Goal: Use online tool/utility: Utilize a website feature to perform a specific function

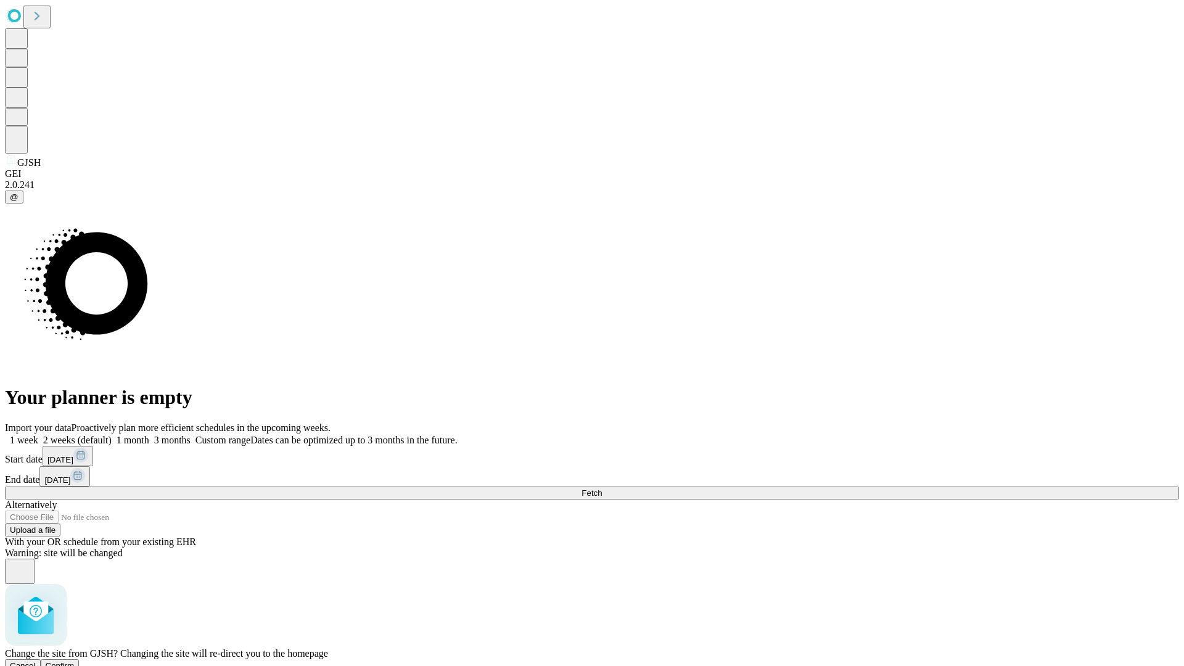
click at [75, 661] on span "Confirm" at bounding box center [60, 665] width 29 height 9
click at [38, 435] on label "1 week" at bounding box center [21, 440] width 33 height 10
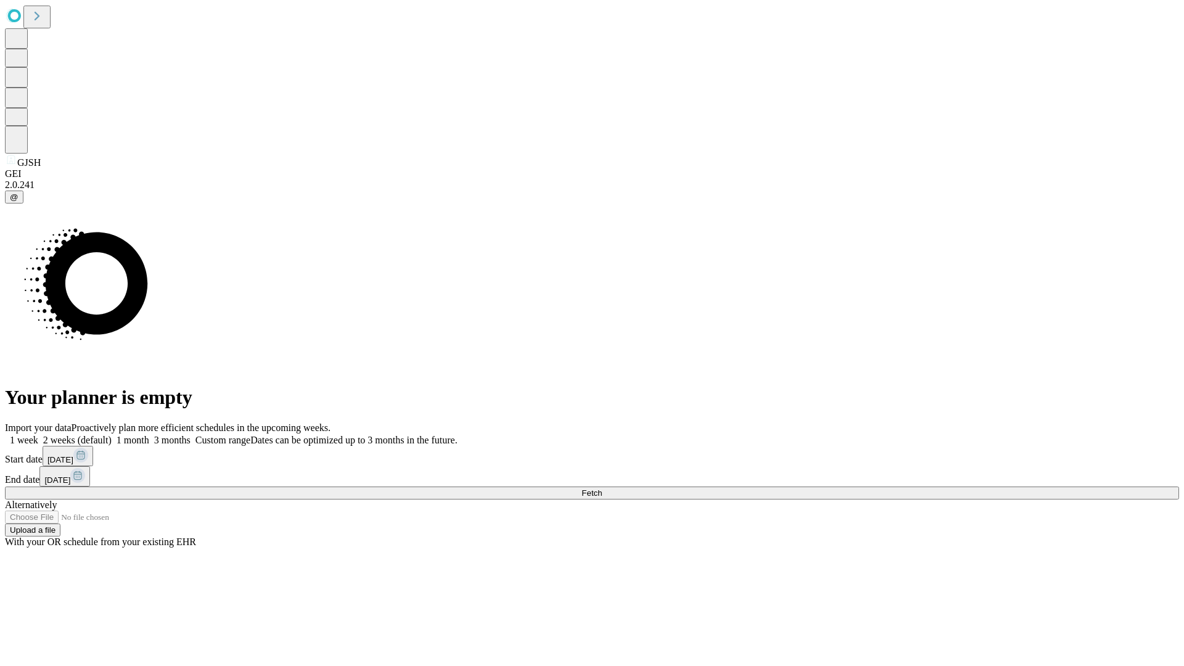
click at [602, 488] on span "Fetch" at bounding box center [591, 492] width 20 height 9
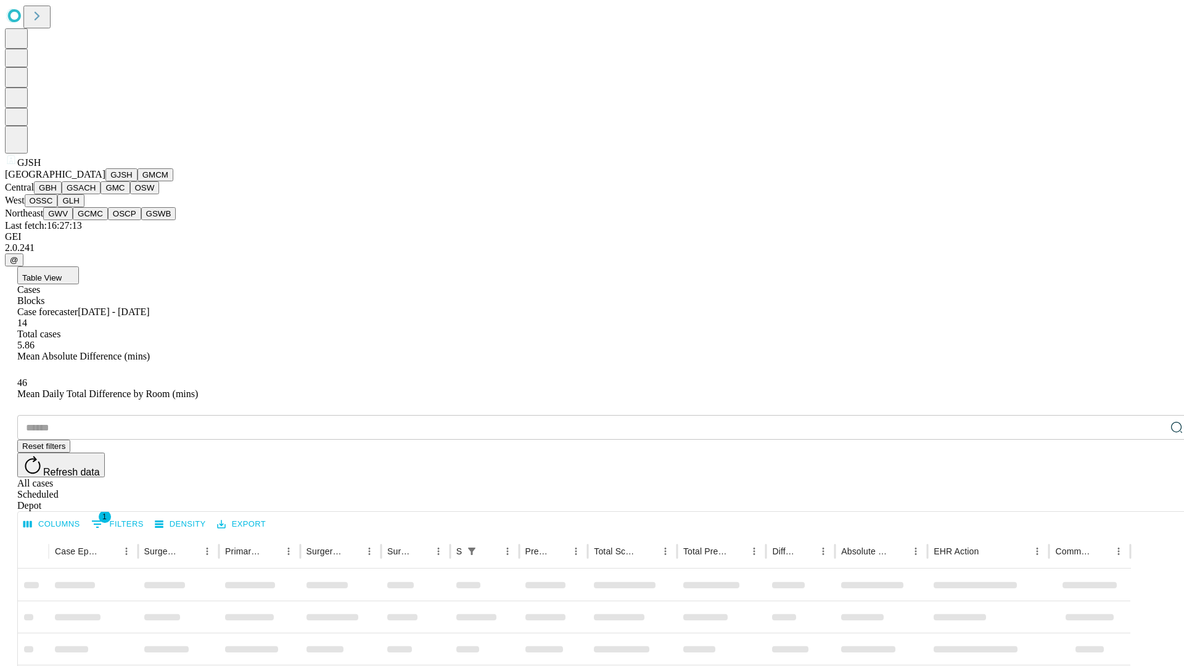
click at [137, 181] on button "GMCM" at bounding box center [155, 174] width 36 height 13
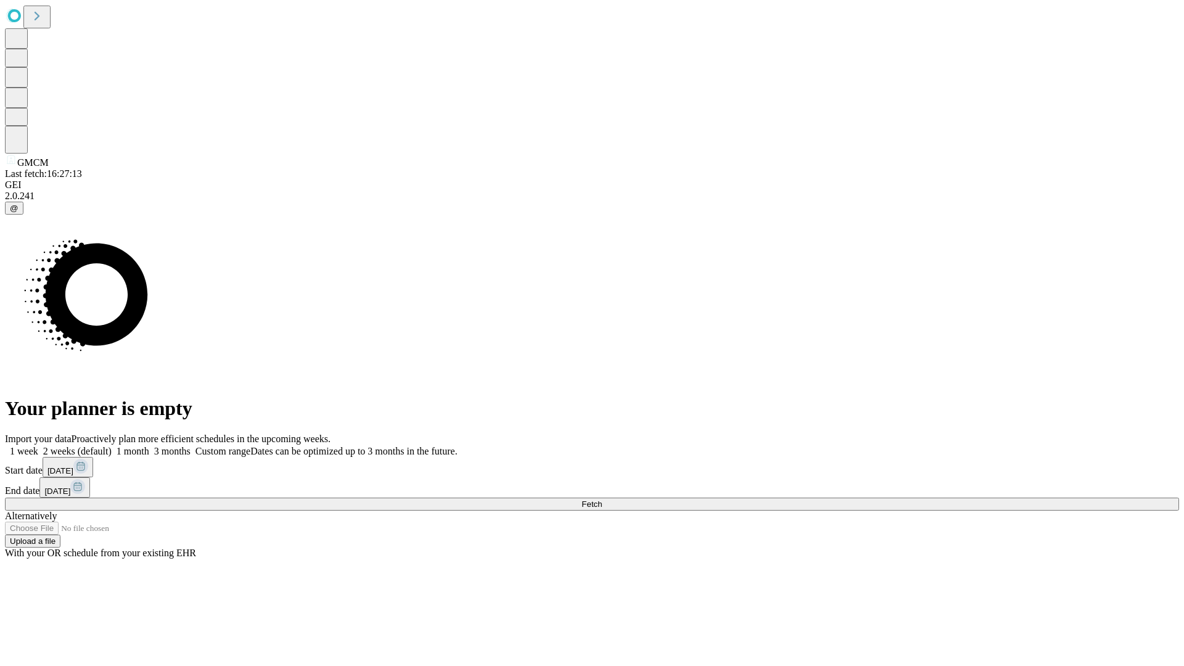
click at [38, 446] on label "1 week" at bounding box center [21, 451] width 33 height 10
click at [602, 499] on span "Fetch" at bounding box center [591, 503] width 20 height 9
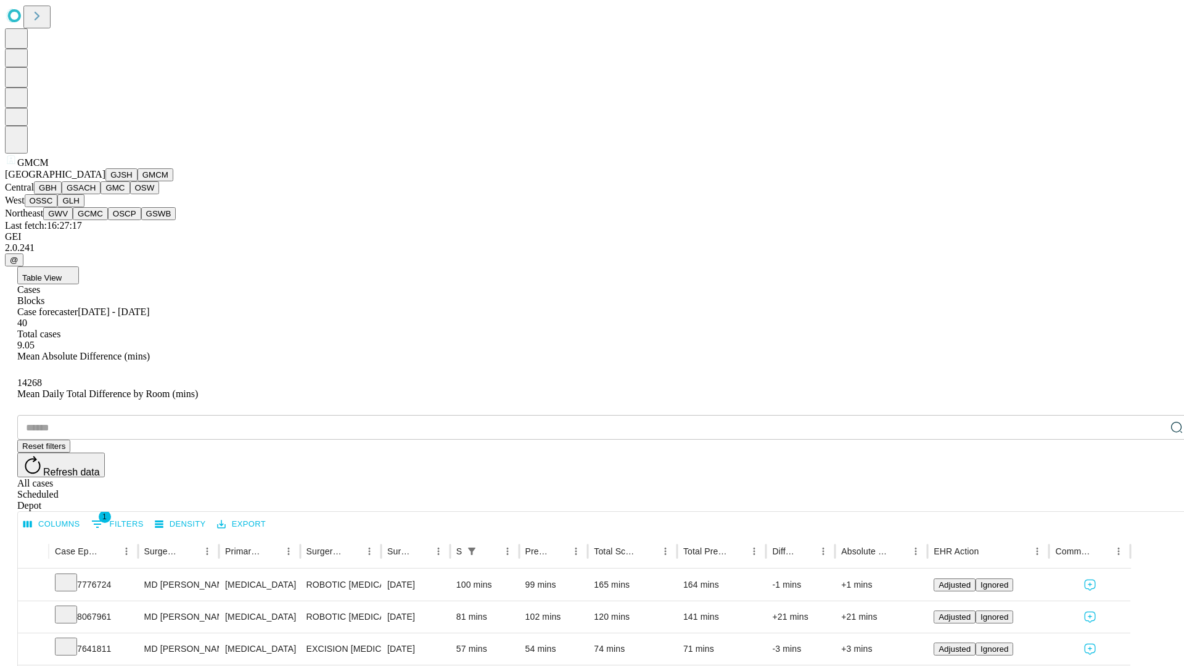
click at [62, 194] on button "GBH" at bounding box center [48, 187] width 28 height 13
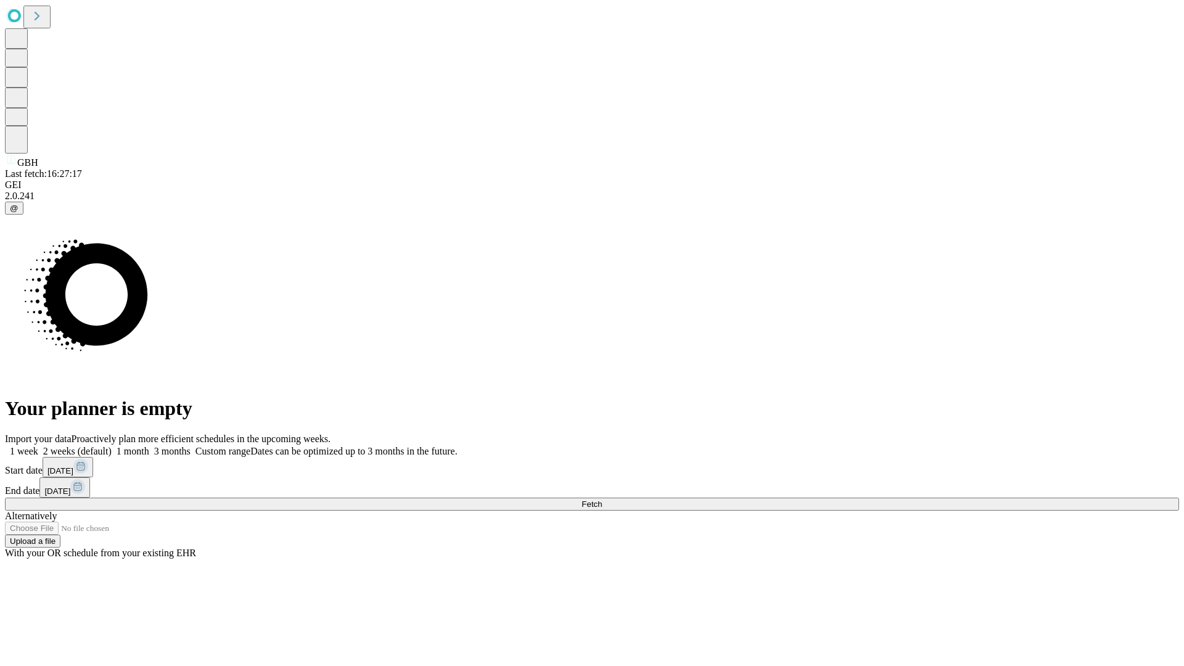
click at [38, 446] on label "1 week" at bounding box center [21, 451] width 33 height 10
click at [602, 499] on span "Fetch" at bounding box center [591, 503] width 20 height 9
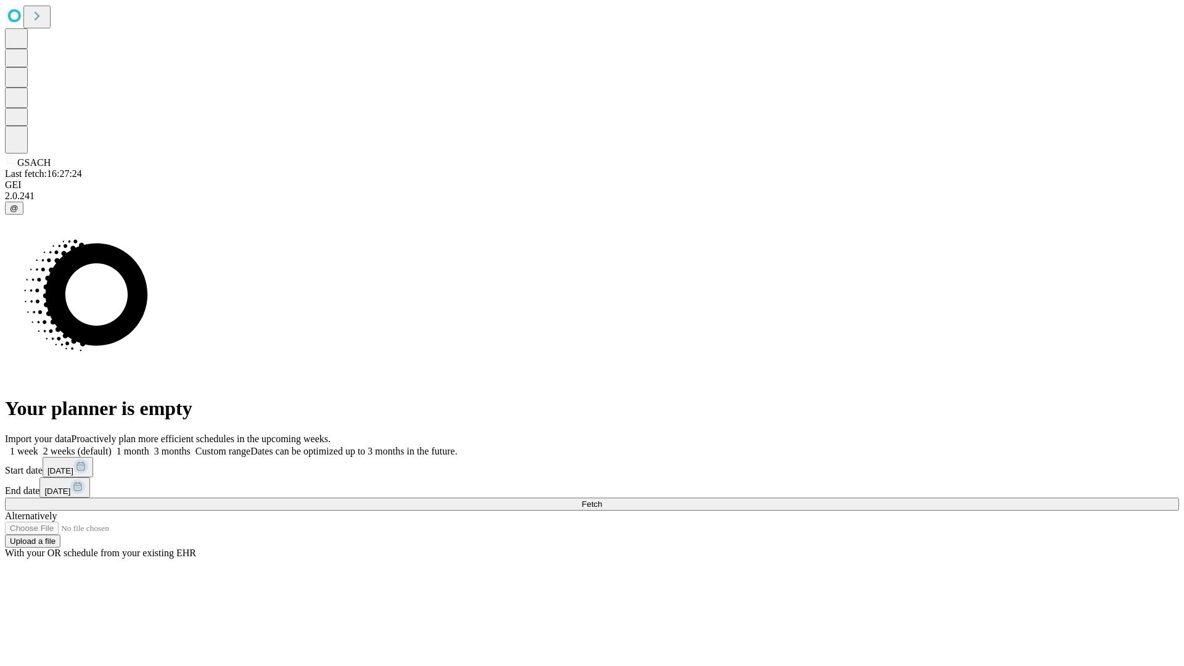
click at [38, 446] on label "1 week" at bounding box center [21, 451] width 33 height 10
click at [602, 499] on span "Fetch" at bounding box center [591, 503] width 20 height 9
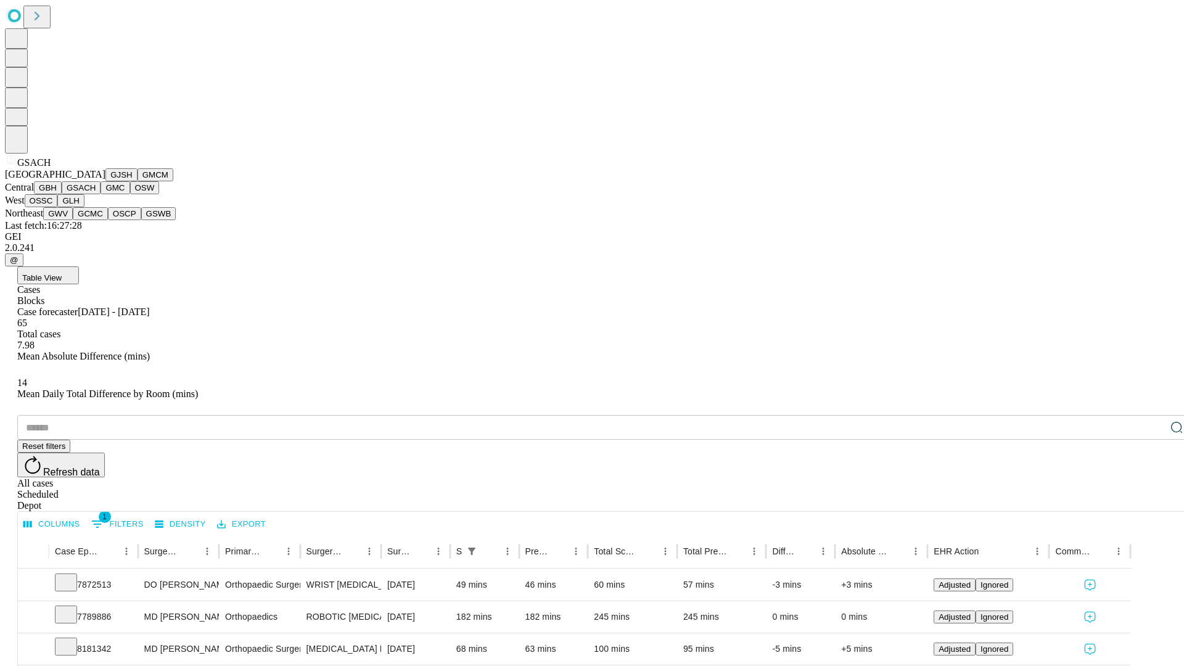
click at [100, 194] on button "GMC" at bounding box center [114, 187] width 29 height 13
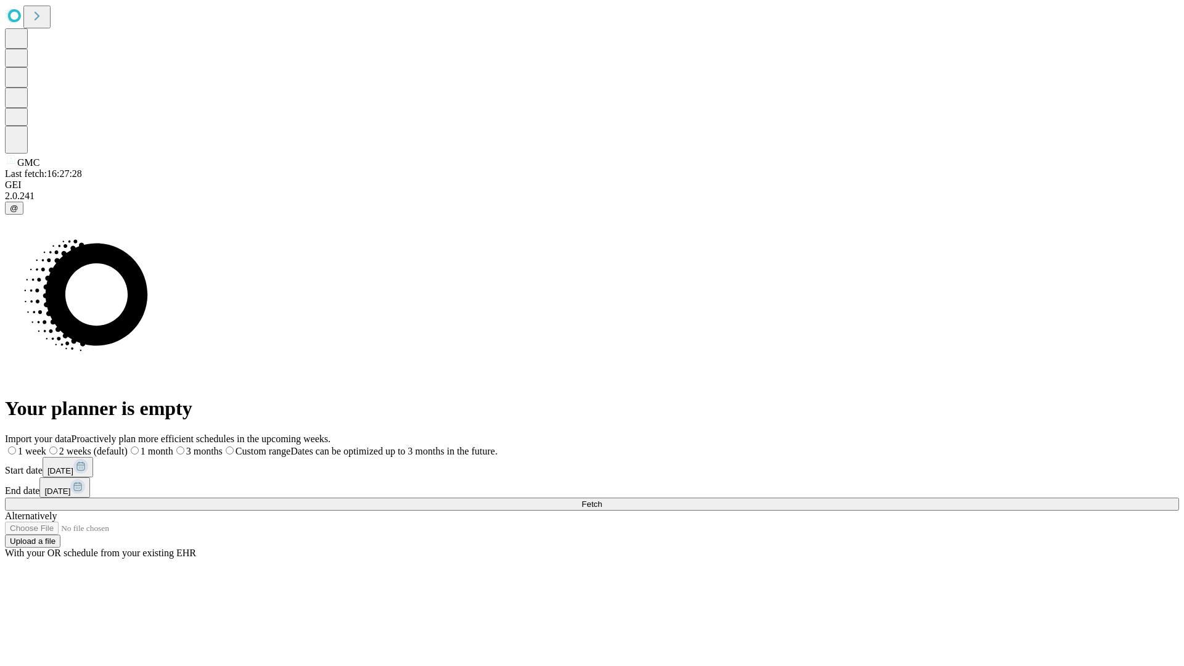
click at [46, 446] on label "1 week" at bounding box center [25, 451] width 41 height 10
click at [602, 499] on span "Fetch" at bounding box center [591, 503] width 20 height 9
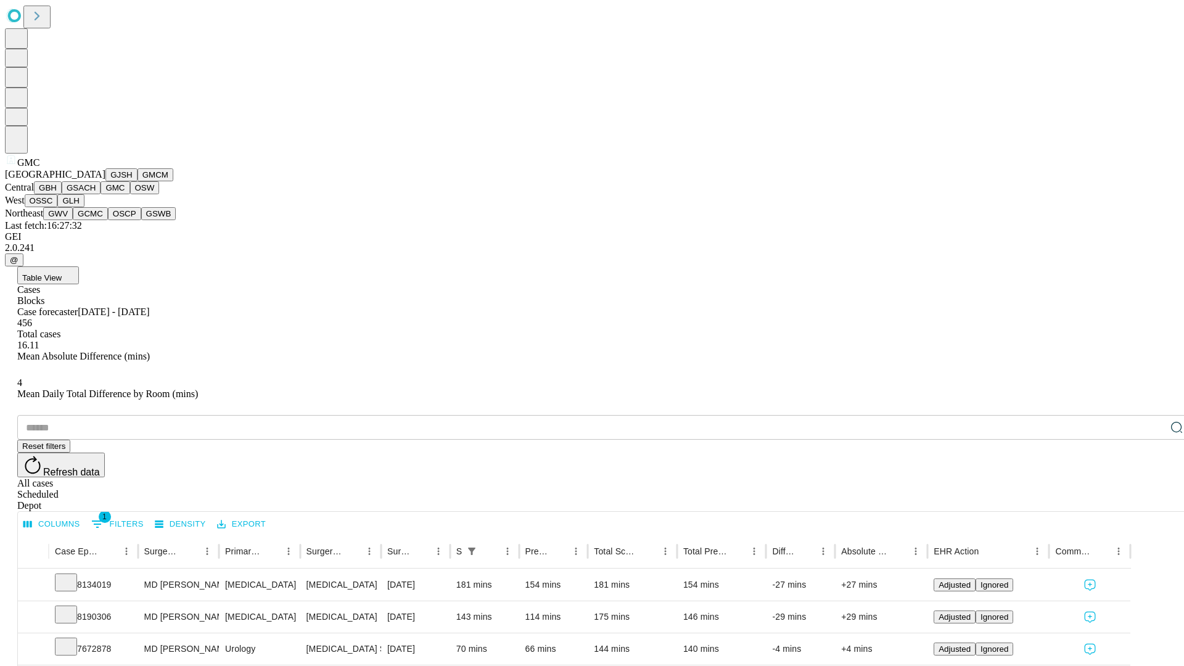
click at [130, 194] on button "OSW" at bounding box center [145, 187] width 30 height 13
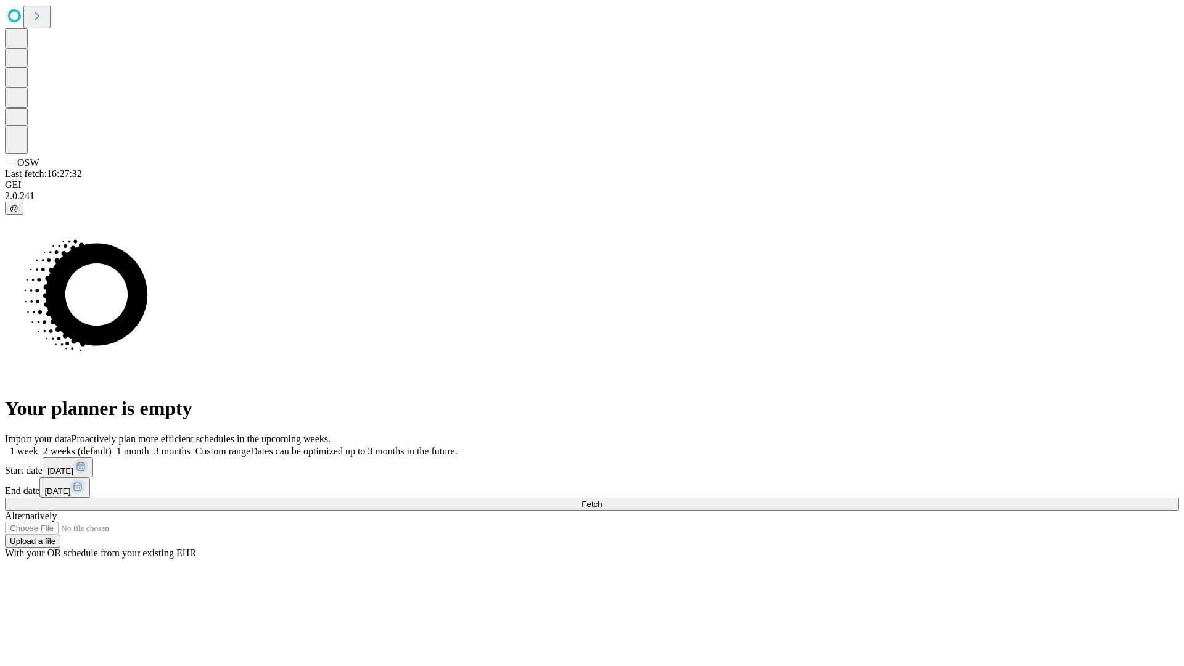
click at [38, 446] on label "1 week" at bounding box center [21, 451] width 33 height 10
click at [602, 499] on span "Fetch" at bounding box center [591, 503] width 20 height 9
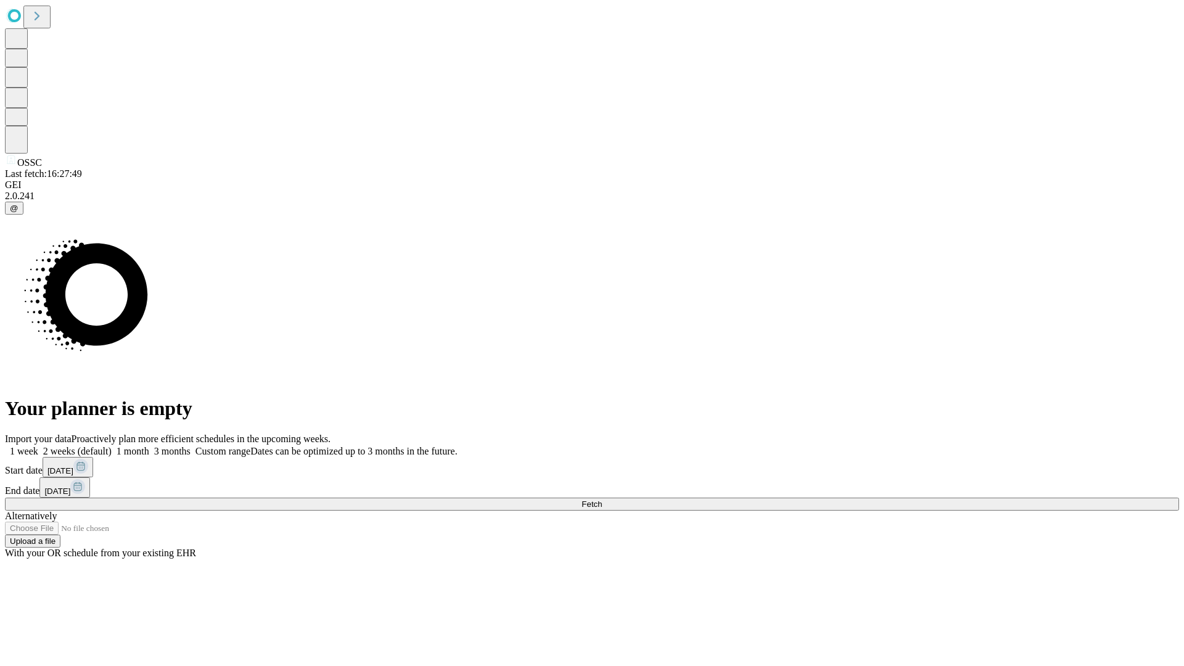
click at [38, 446] on label "1 week" at bounding box center [21, 451] width 33 height 10
click at [602, 499] on span "Fetch" at bounding box center [591, 503] width 20 height 9
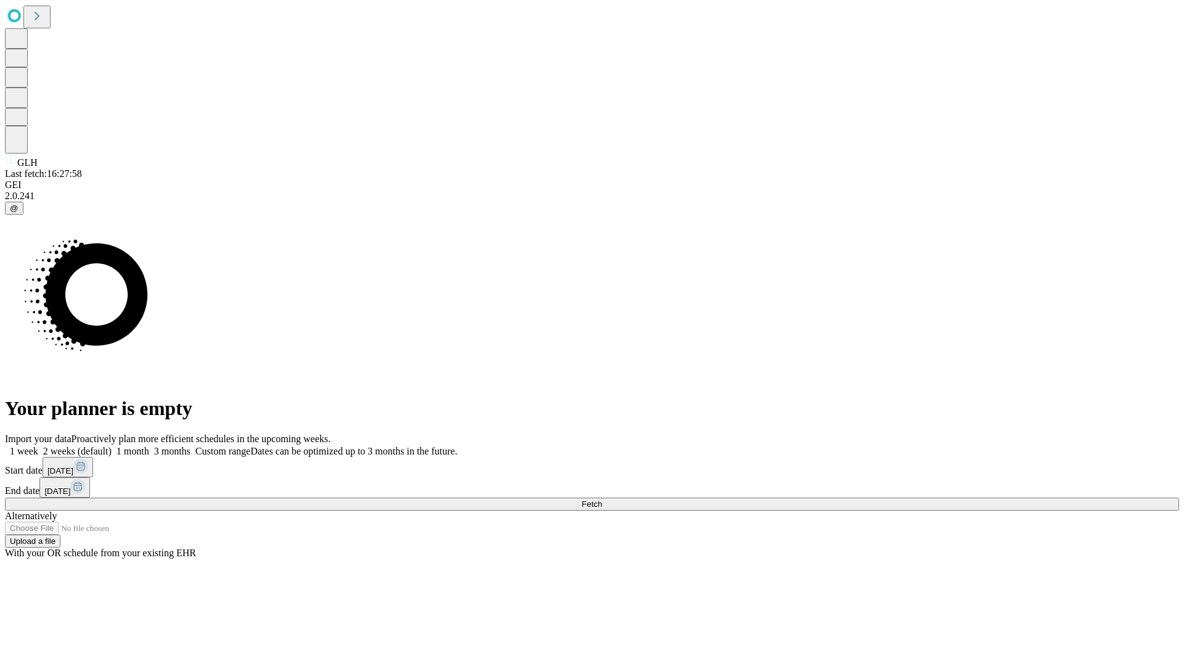
click at [38, 446] on label "1 week" at bounding box center [21, 451] width 33 height 10
click at [602, 499] on span "Fetch" at bounding box center [591, 503] width 20 height 9
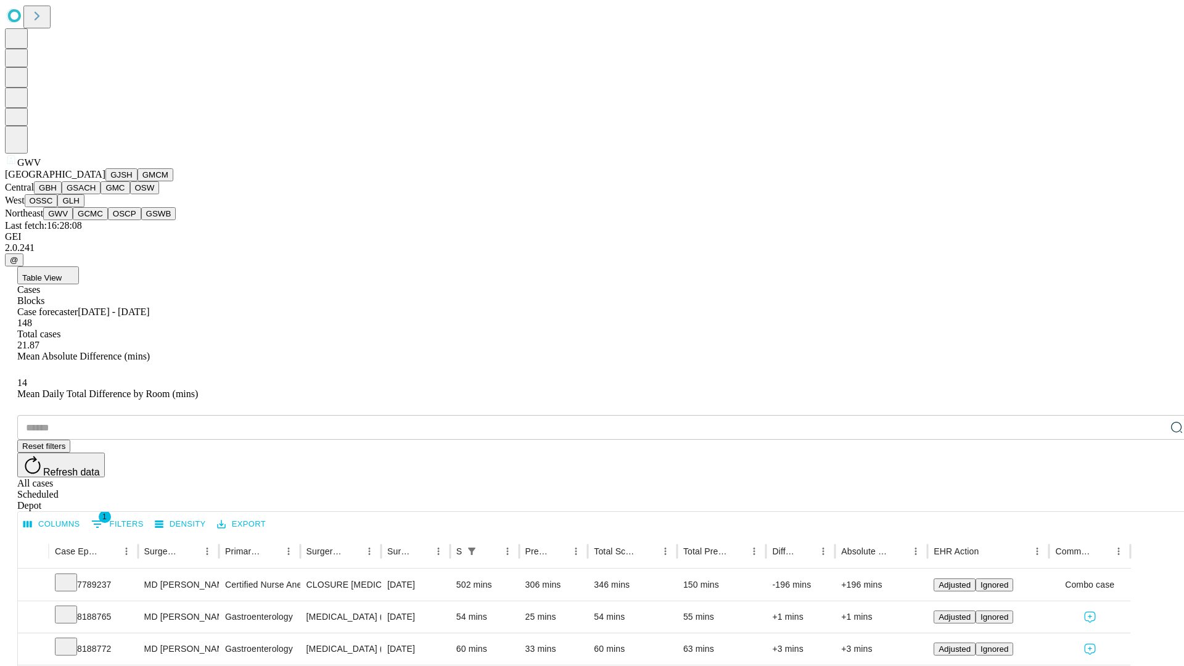
click at [96, 220] on button "GCMC" at bounding box center [90, 213] width 35 height 13
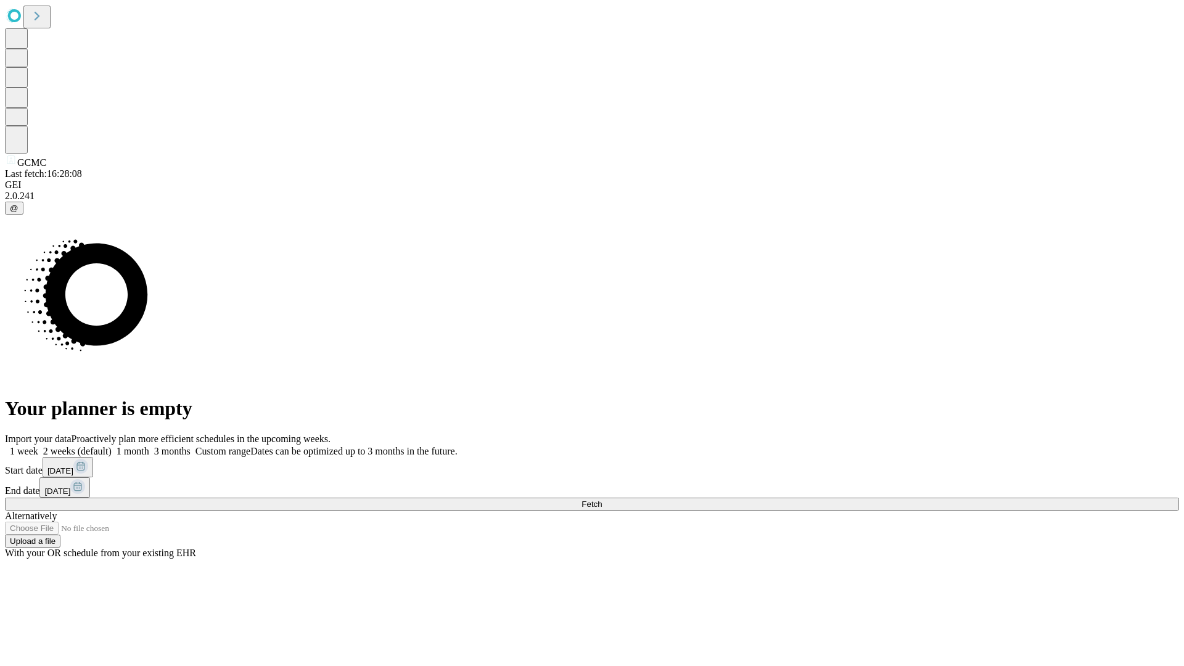
click at [38, 446] on label "1 week" at bounding box center [21, 451] width 33 height 10
click at [602, 499] on span "Fetch" at bounding box center [591, 503] width 20 height 9
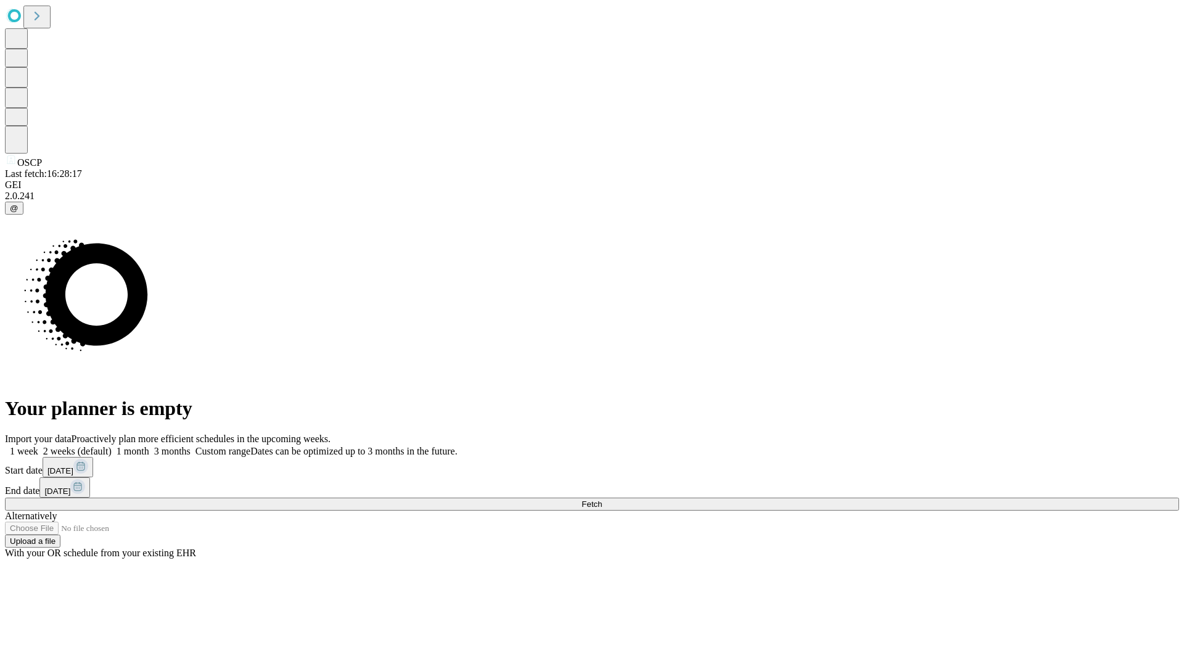
click at [38, 446] on label "1 week" at bounding box center [21, 451] width 33 height 10
click at [602, 499] on span "Fetch" at bounding box center [591, 503] width 20 height 9
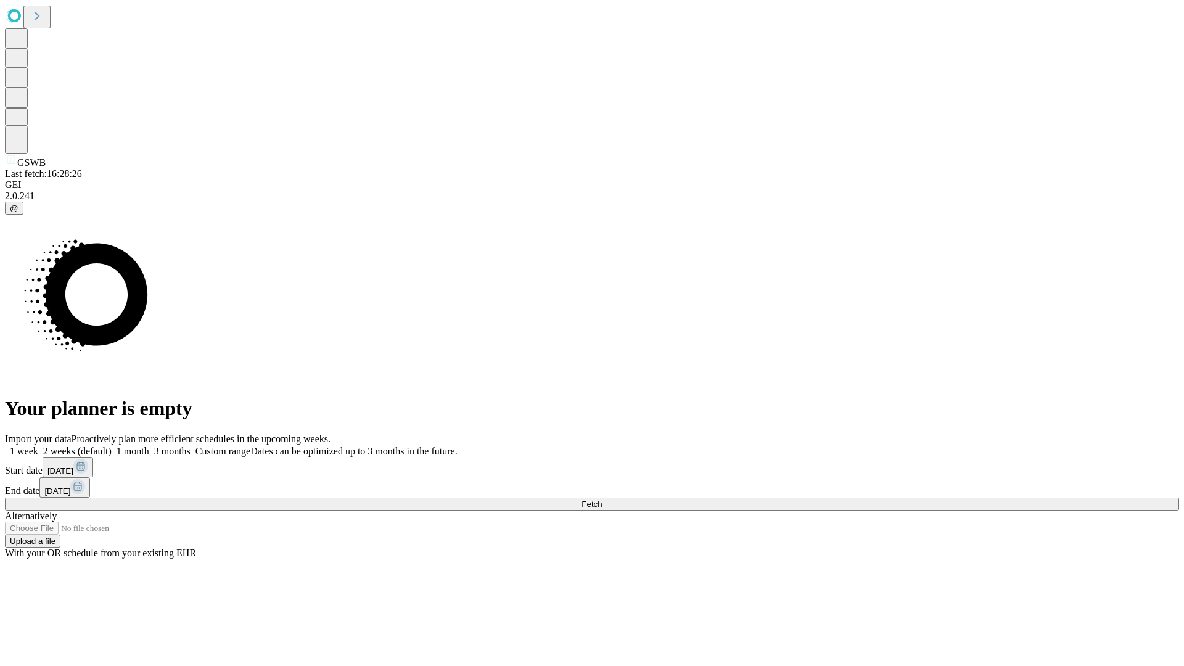
click at [38, 446] on label "1 week" at bounding box center [21, 451] width 33 height 10
click at [602, 499] on span "Fetch" at bounding box center [591, 503] width 20 height 9
